Goal: Information Seeking & Learning: Learn about a topic

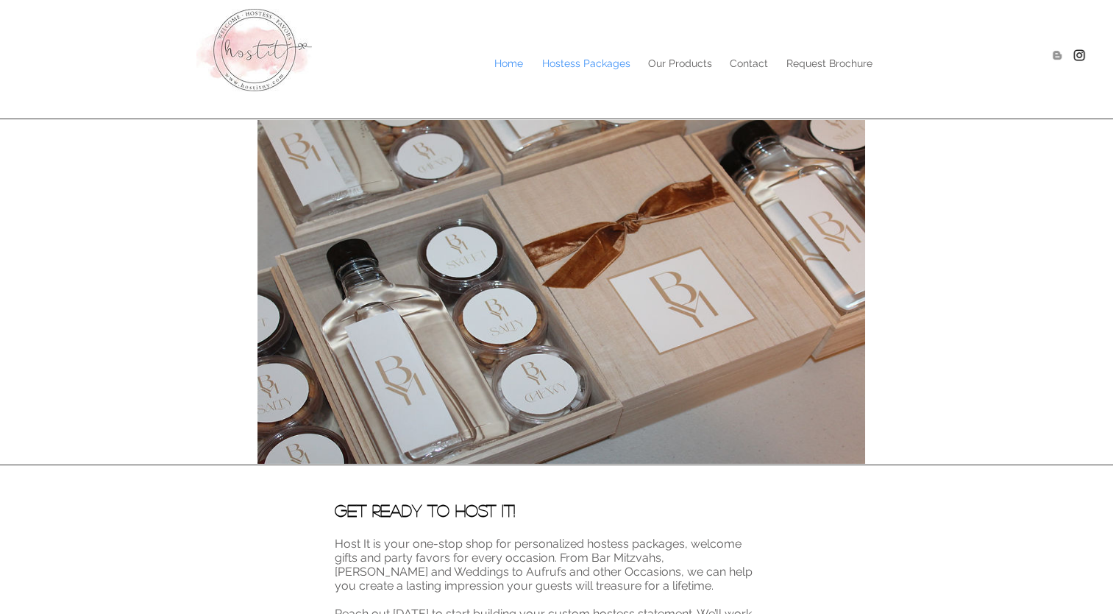
click at [575, 63] on p "Hostess Packages" at bounding box center [586, 63] width 103 height 22
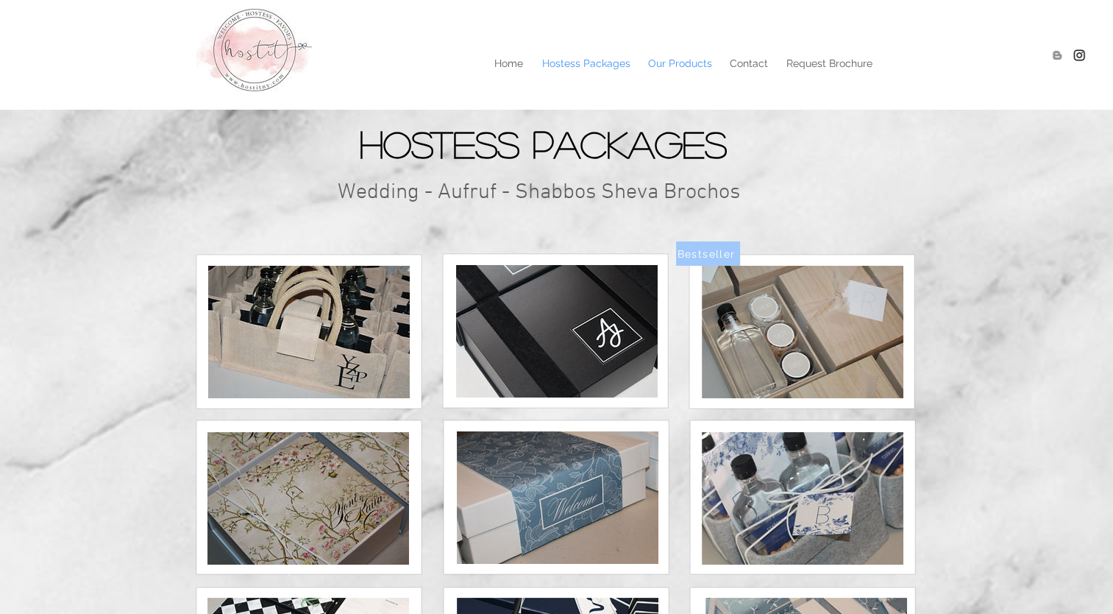
click at [664, 60] on p "Our Products" at bounding box center [680, 63] width 79 height 22
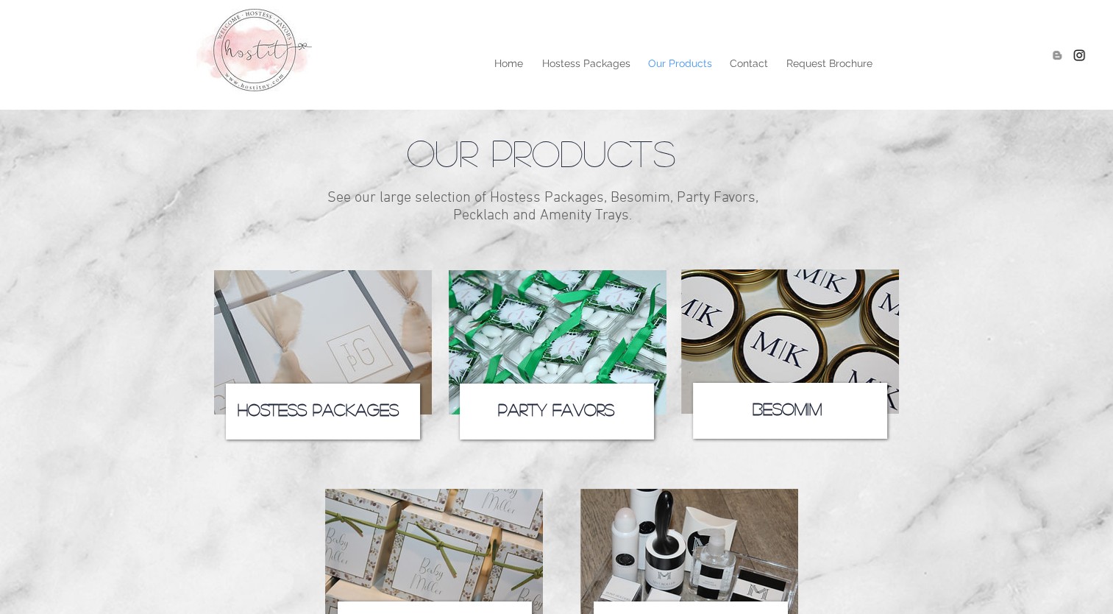
click at [361, 408] on span "Hostess Packages" at bounding box center [318, 409] width 161 height 16
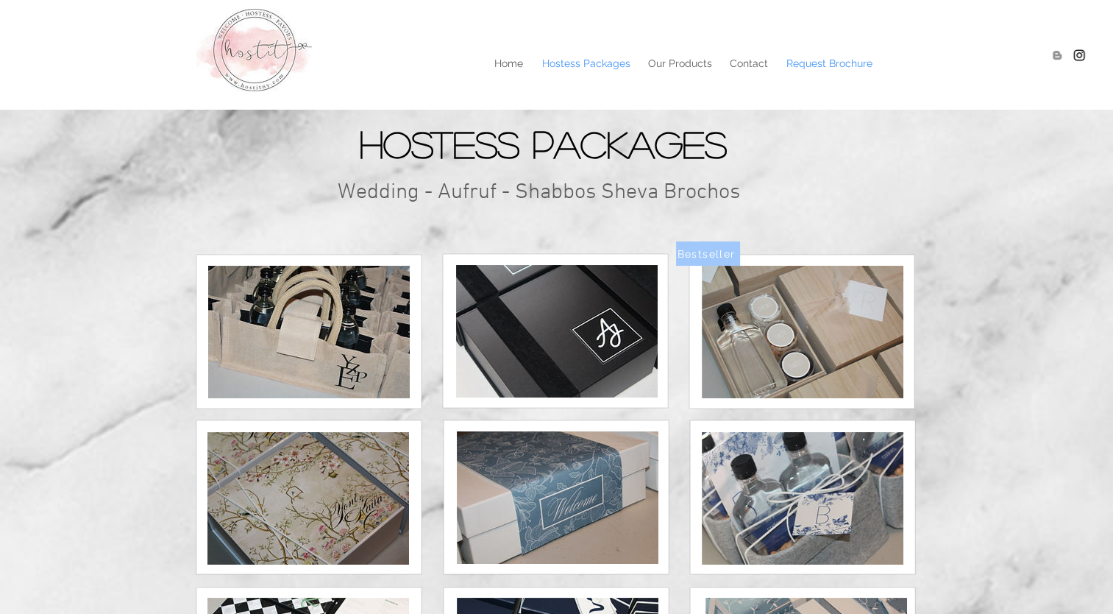
click at [839, 63] on p "Request Brochure" at bounding box center [829, 63] width 101 height 22
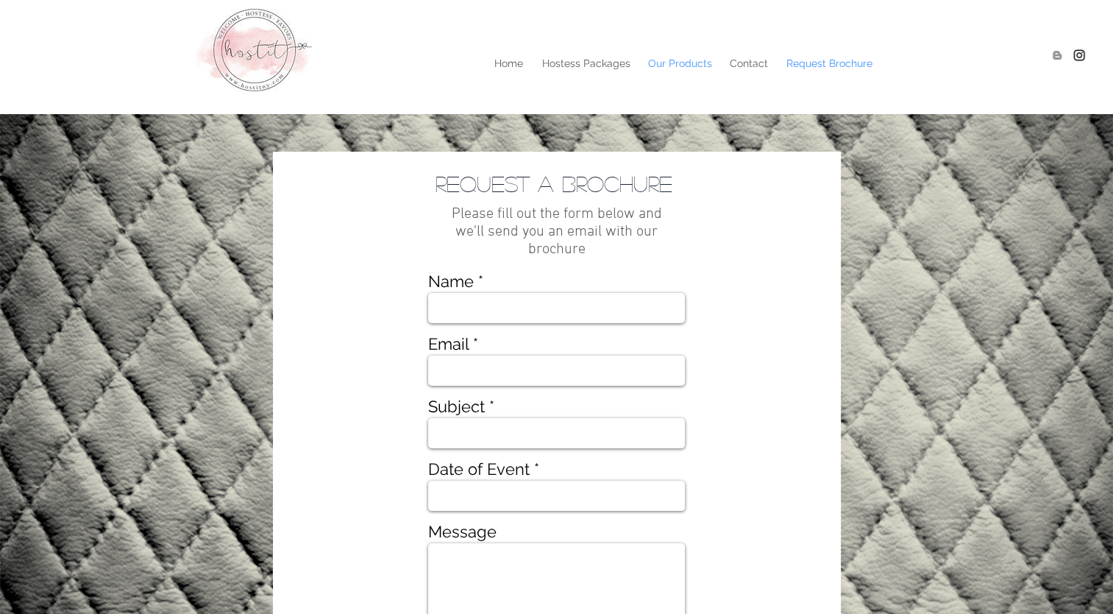
click at [679, 65] on p "Our Products" at bounding box center [680, 63] width 79 height 22
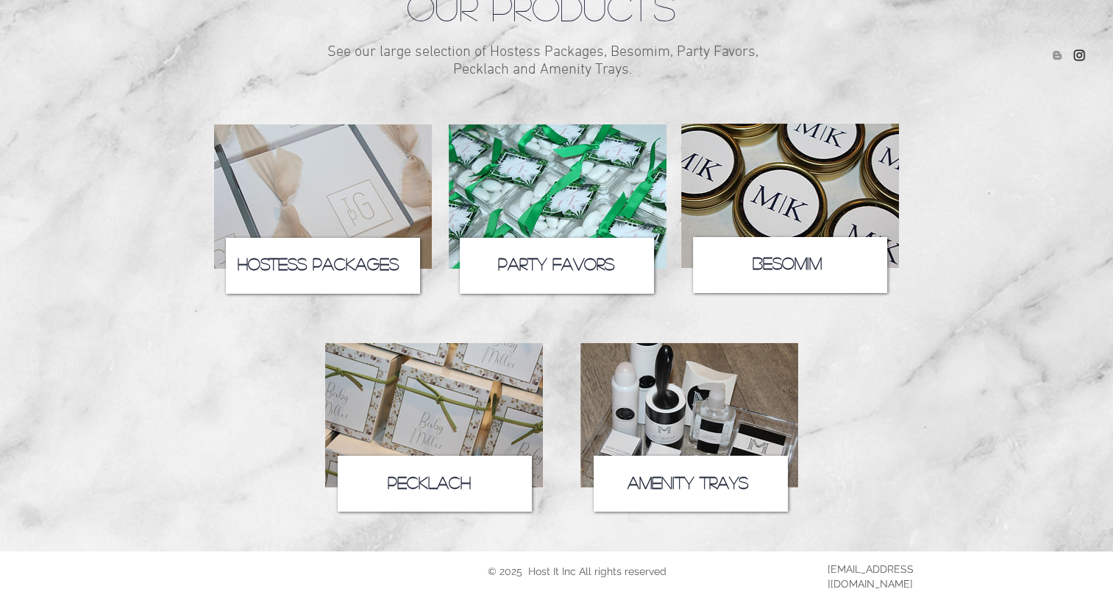
scroll to position [149, 0]
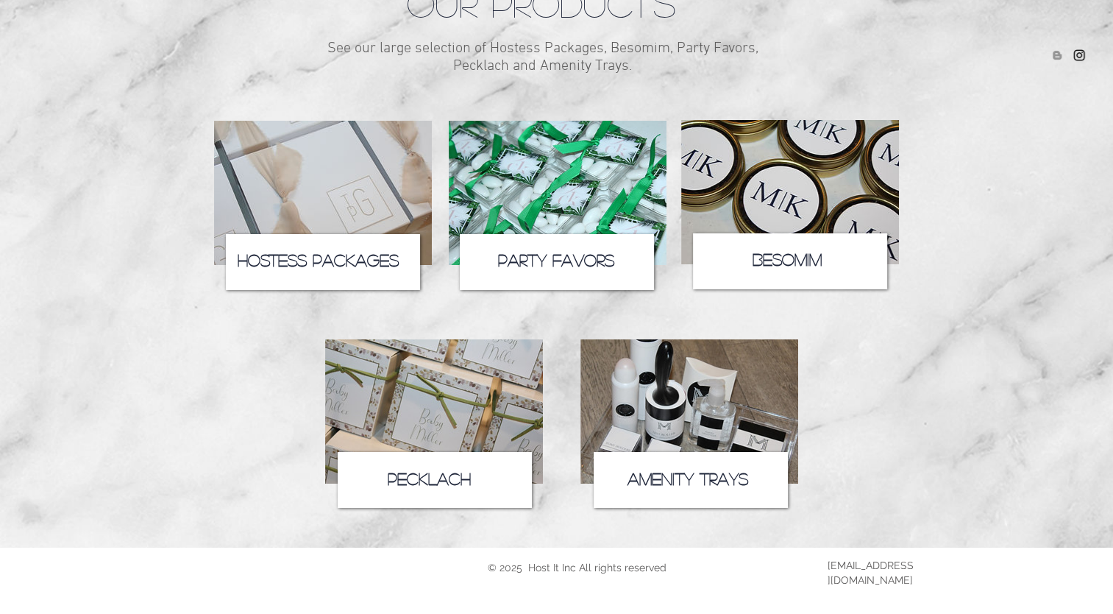
click at [707, 468] on icon at bounding box center [691, 480] width 194 height 56
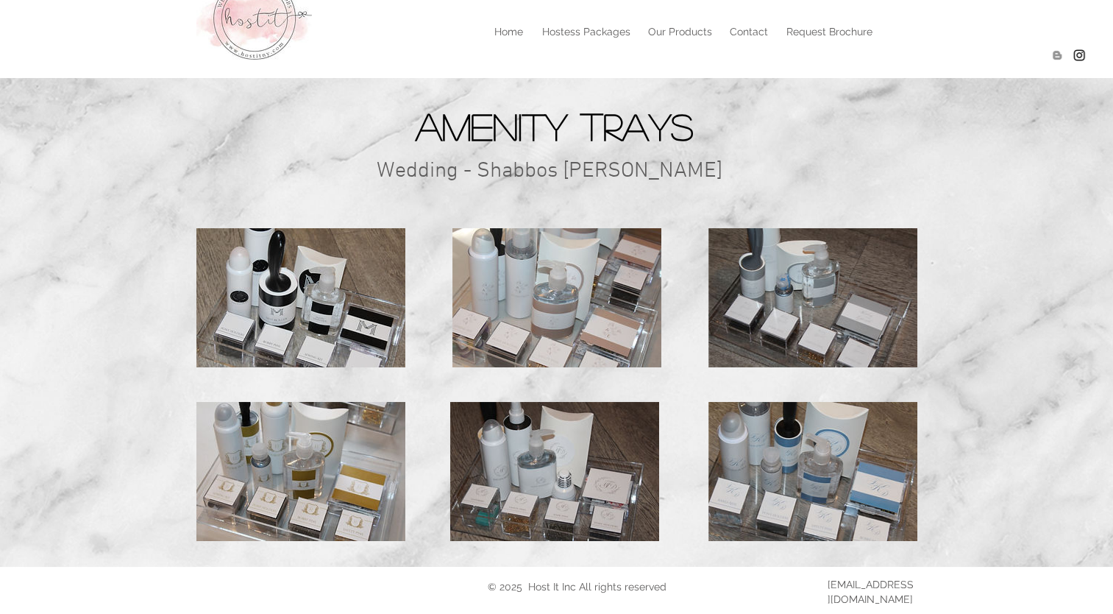
scroll to position [15, 0]
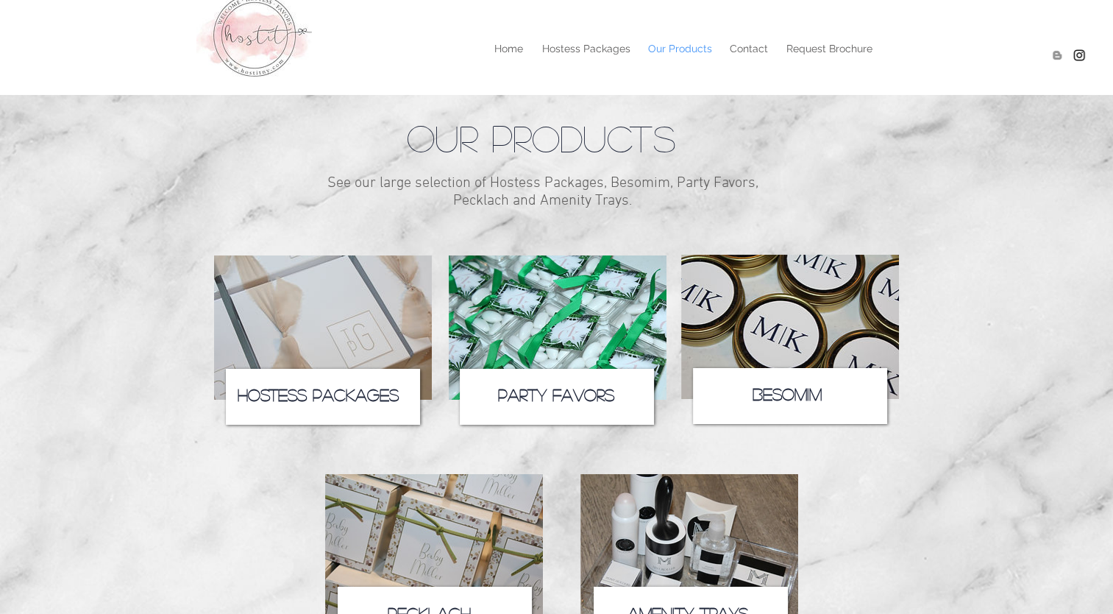
scroll to position [149, 0]
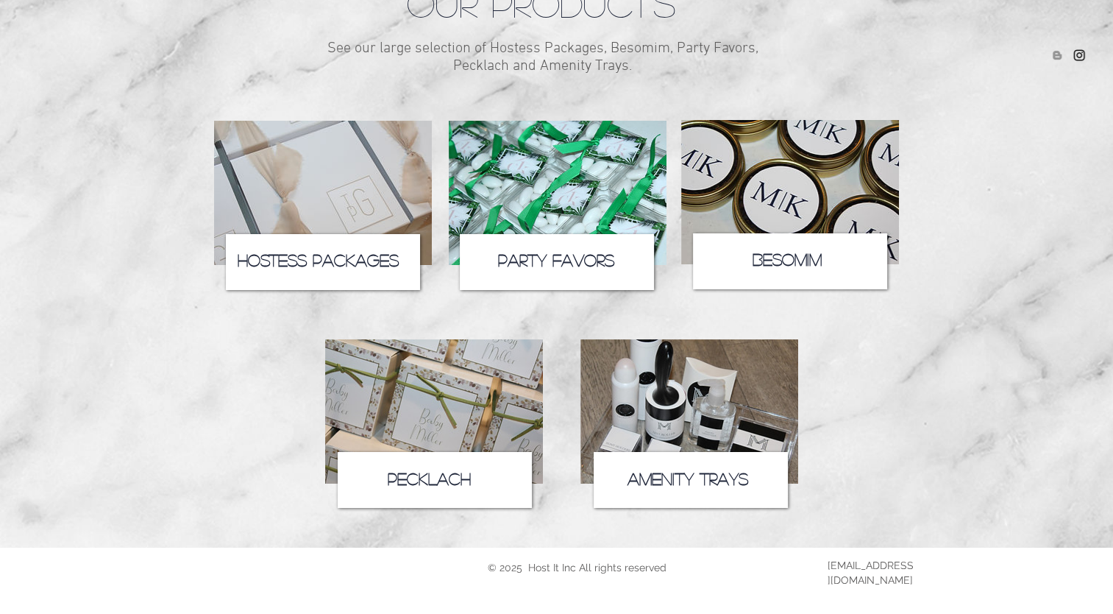
click at [352, 255] on span "Hostess Packages" at bounding box center [318, 260] width 161 height 16
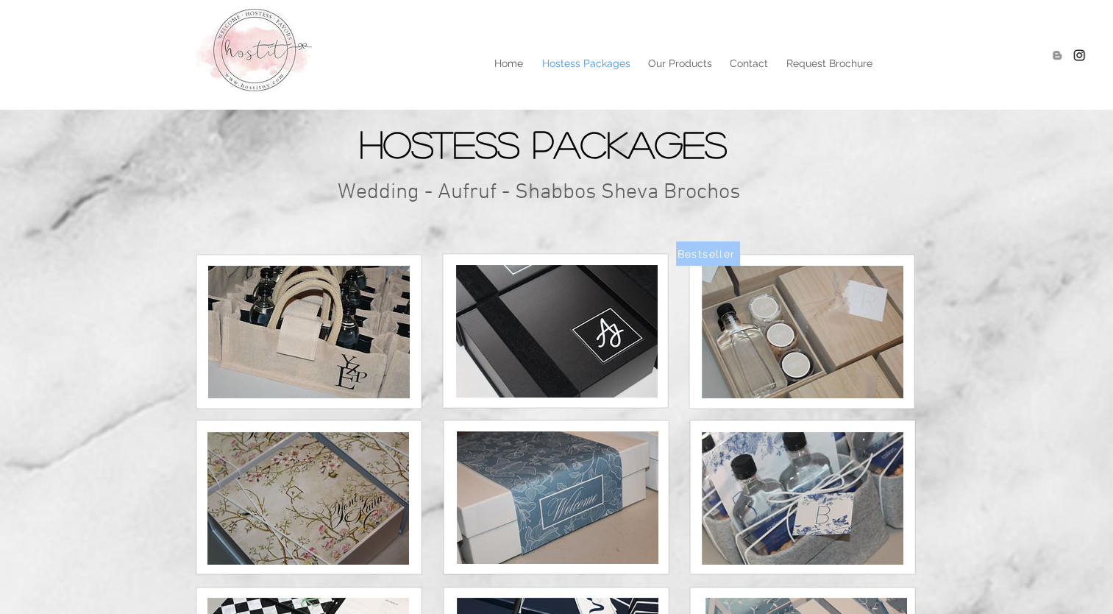
click at [812, 330] on img at bounding box center [803, 332] width 202 height 132
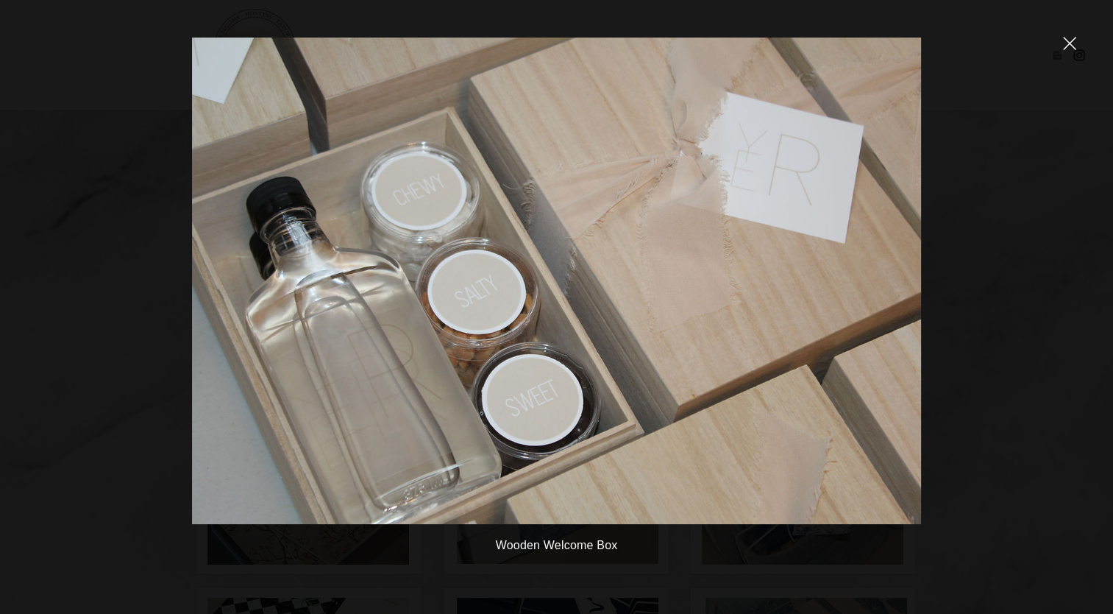
click at [1070, 51] on div at bounding box center [1069, 44] width 13 height 15
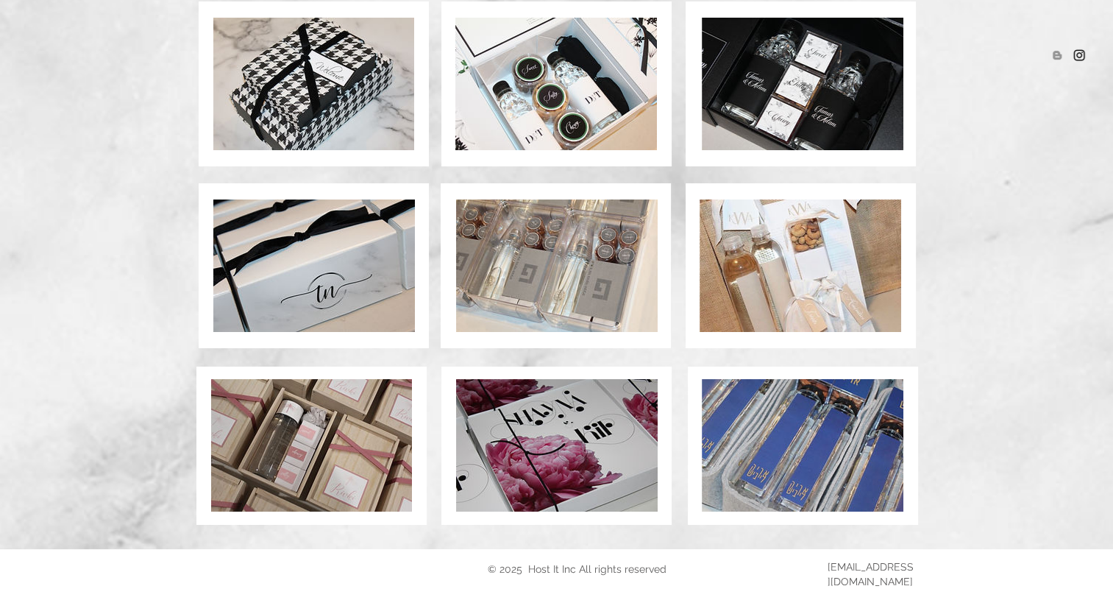
scroll to position [245, 0]
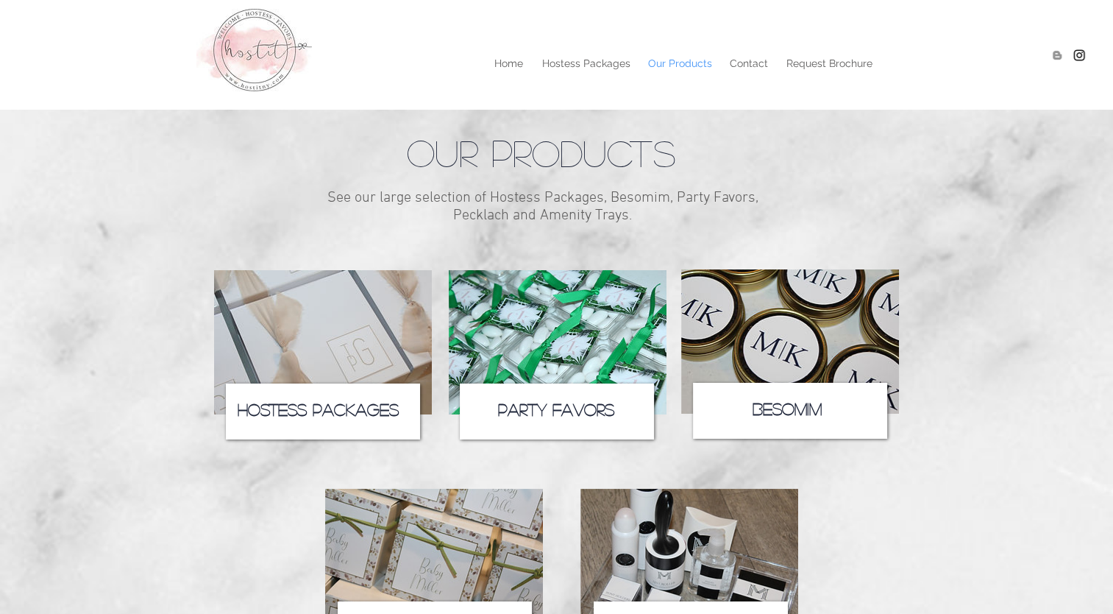
scroll to position [149, 0]
